Goal: Task Accomplishment & Management: Complete application form

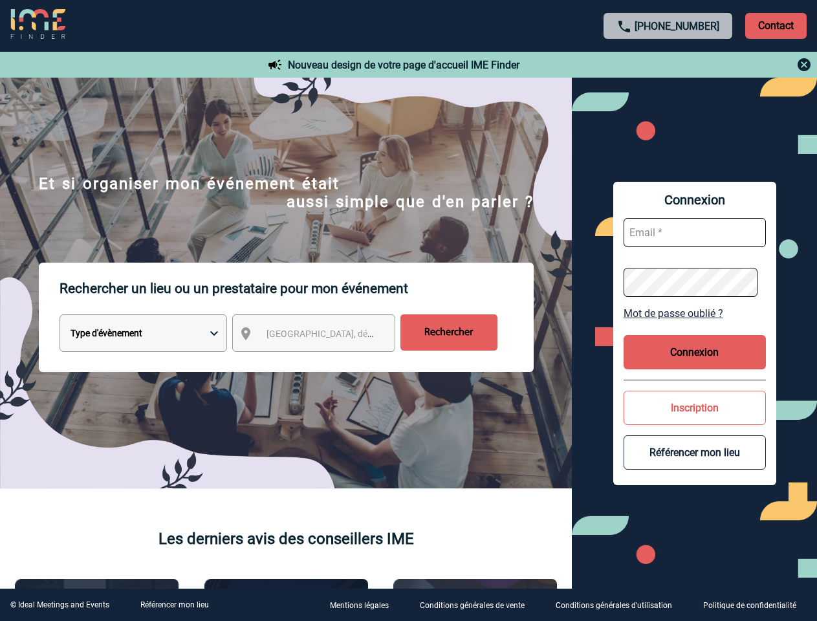
click at [408, 311] on p "Rechercher un lieu ou un prestataire pour mon événement" at bounding box center [297, 289] width 474 height 52
click at [776, 25] on p "Contact" at bounding box center [775, 26] width 61 height 26
click at [668, 65] on div at bounding box center [402, 306] width 805 height 612
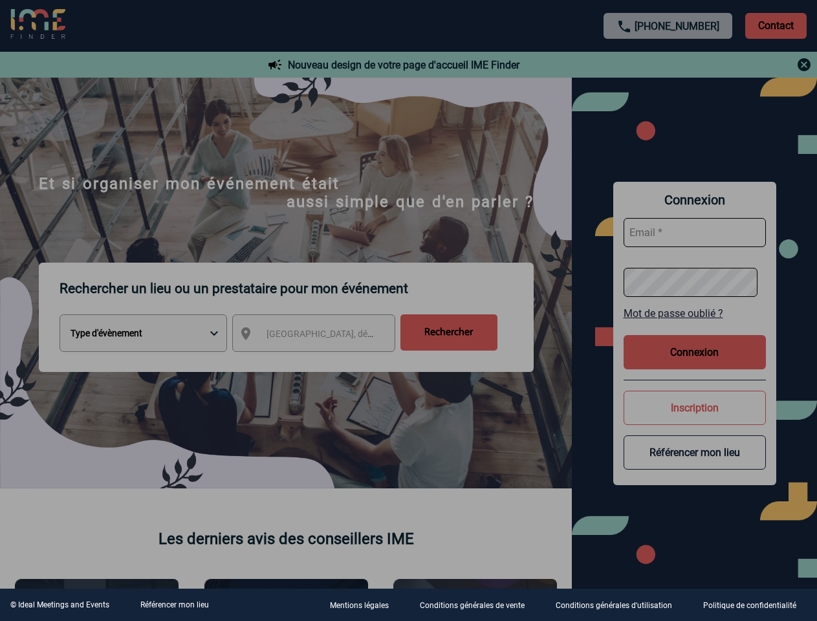
click at [325, 336] on div at bounding box center [408, 310] width 817 height 621
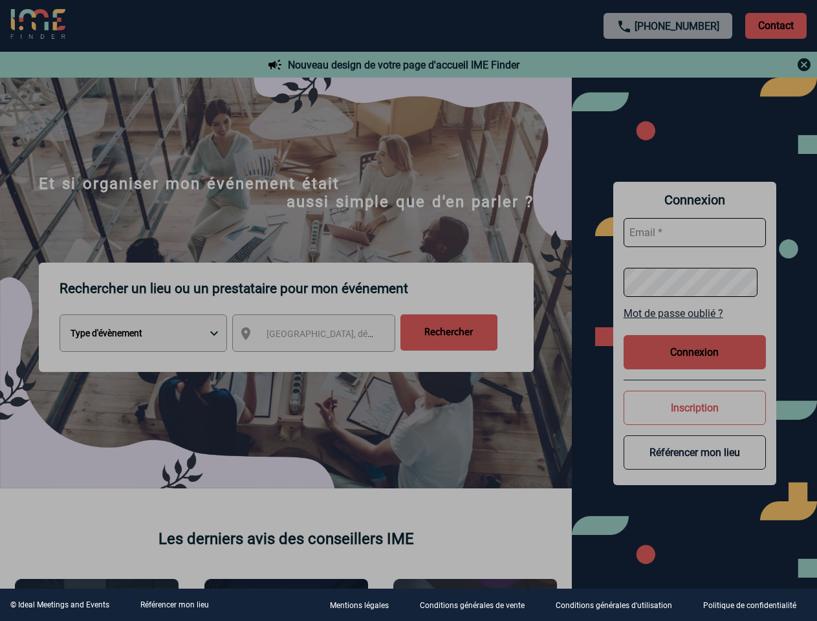
click at [695, 313] on div at bounding box center [408, 310] width 817 height 621
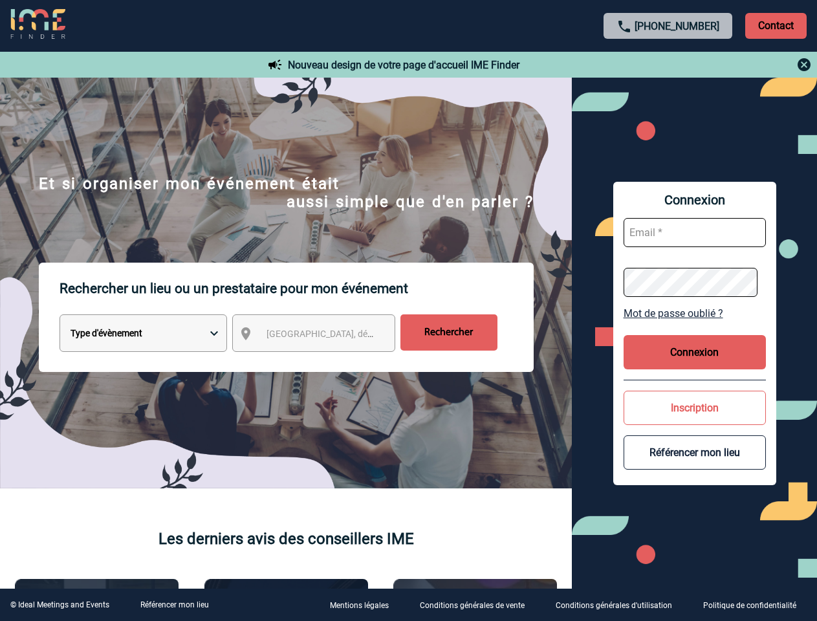
click at [695, 352] on button "Connexion" at bounding box center [695, 352] width 142 height 34
click at [695, 408] on button "Inscription" at bounding box center [695, 408] width 142 height 34
click at [695, 452] on div at bounding box center [405, 307] width 810 height 615
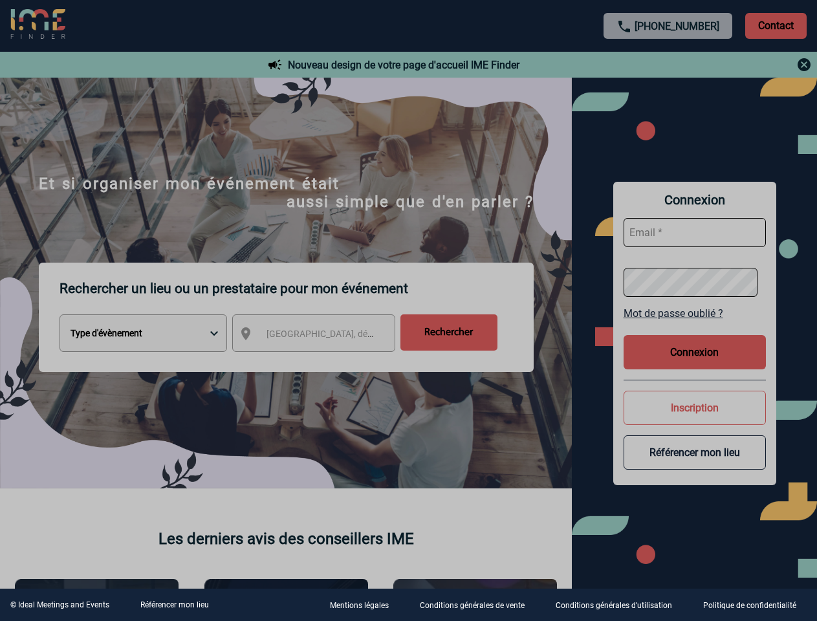
click at [174, 605] on link "Référencer mon lieu" at bounding box center [174, 605] width 69 height 9
